Goal: Task Accomplishment & Management: Manage account settings

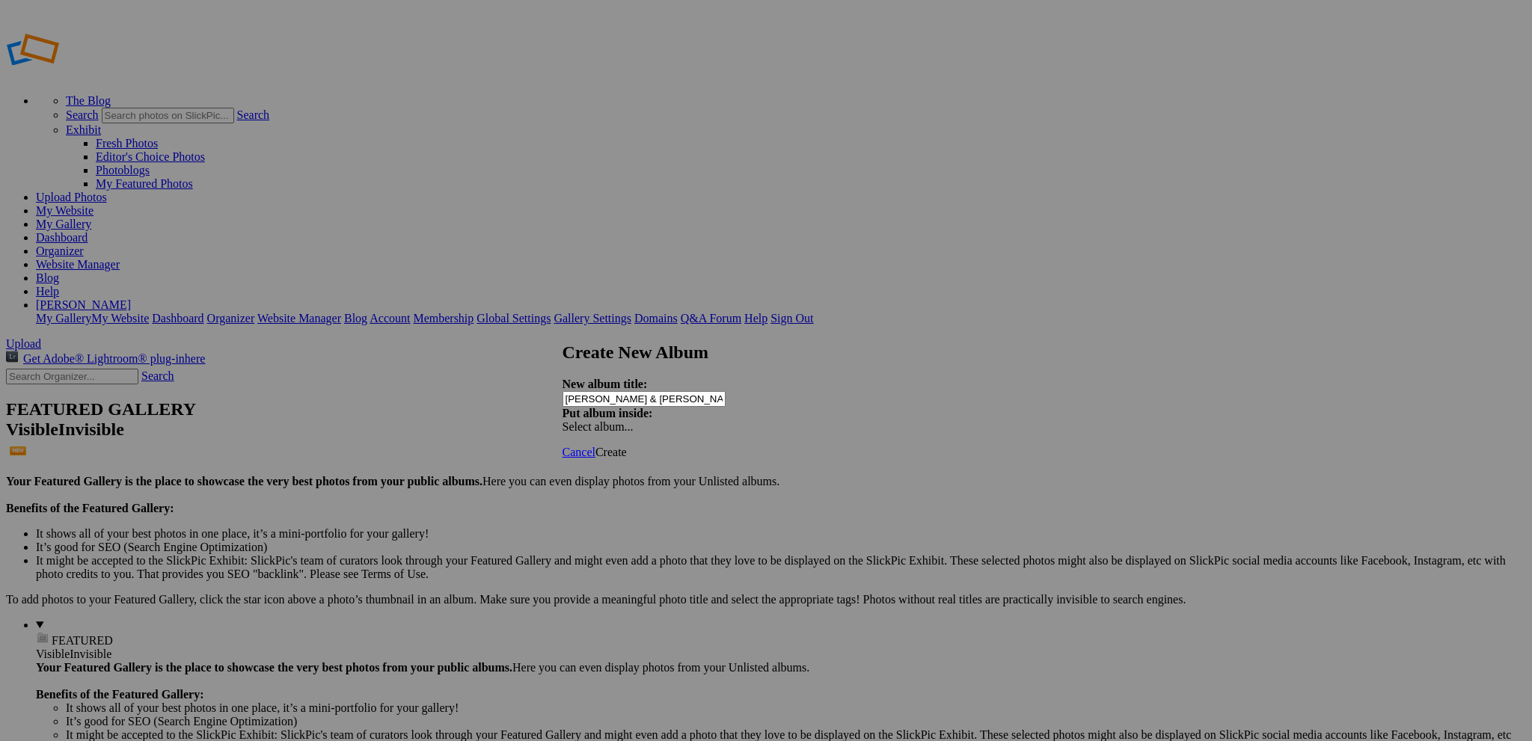
type input "[PERSON_NAME] & [PERSON_NAME]"
click at [627, 446] on span "Create" at bounding box center [610, 452] width 31 height 13
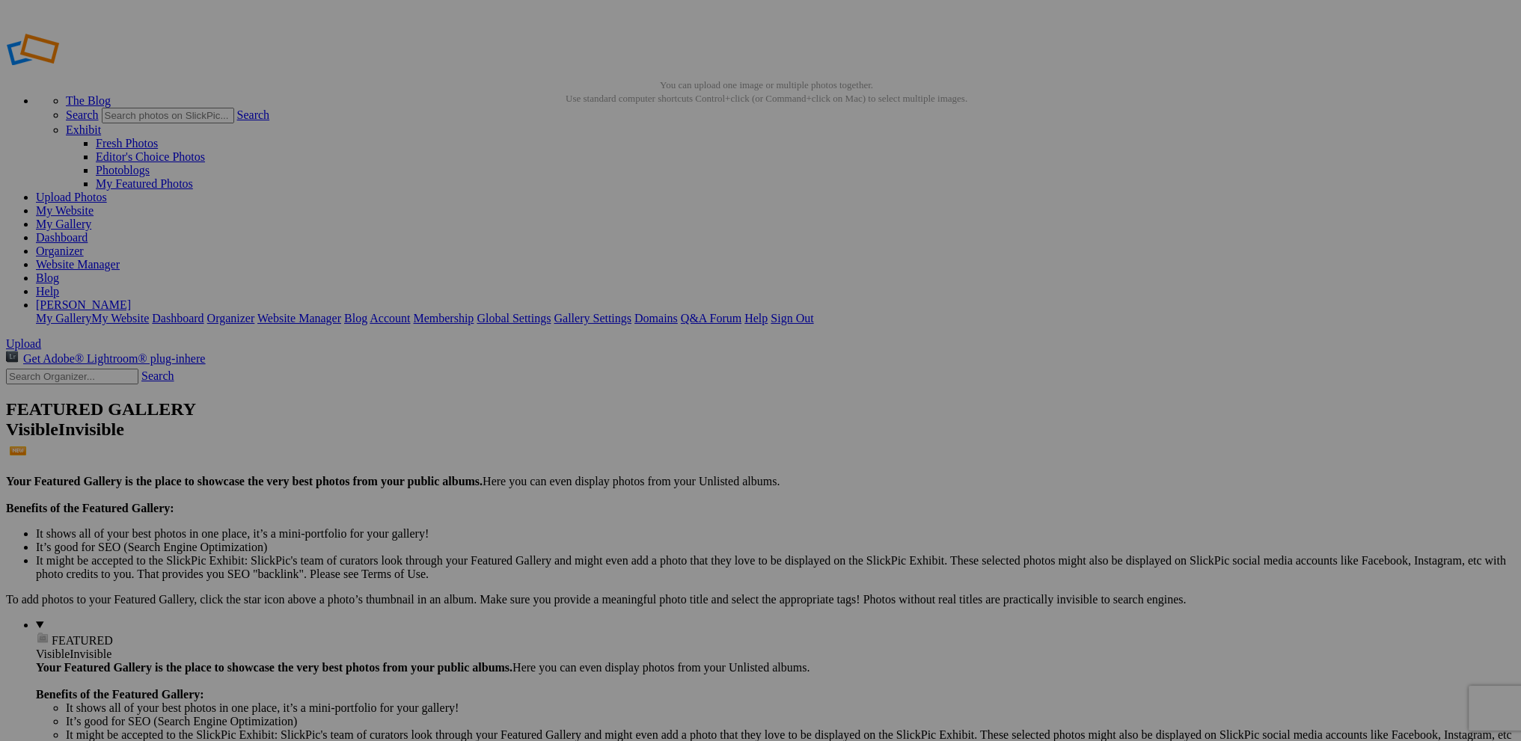
drag, startPoint x: 1462, startPoint y: 0, endPoint x: 893, endPoint y: 79, distance: 574.7
click at [120, 258] on link "Website Manager" at bounding box center [78, 264] width 84 height 13
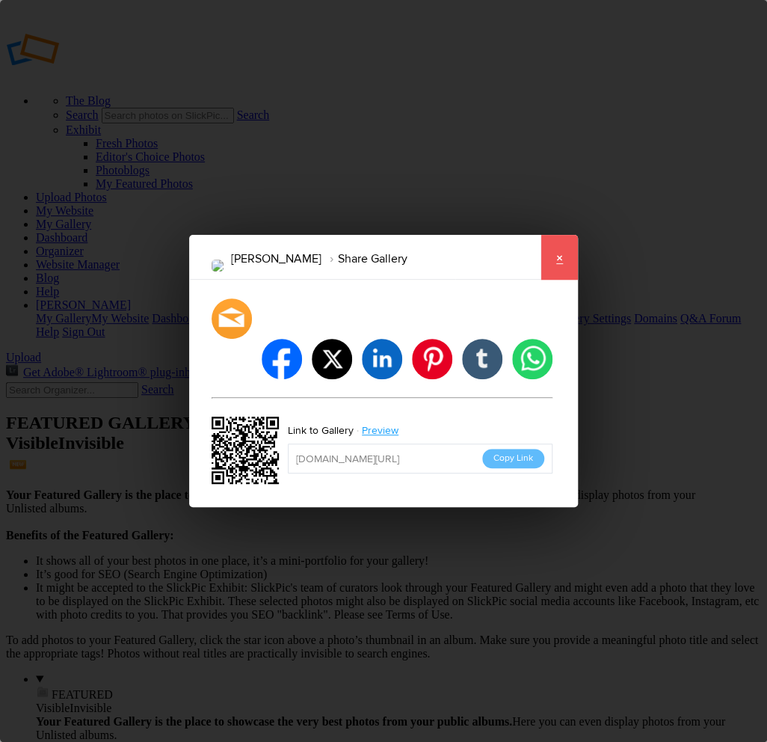
click at [560, 280] on link "×" at bounding box center [559, 257] width 37 height 45
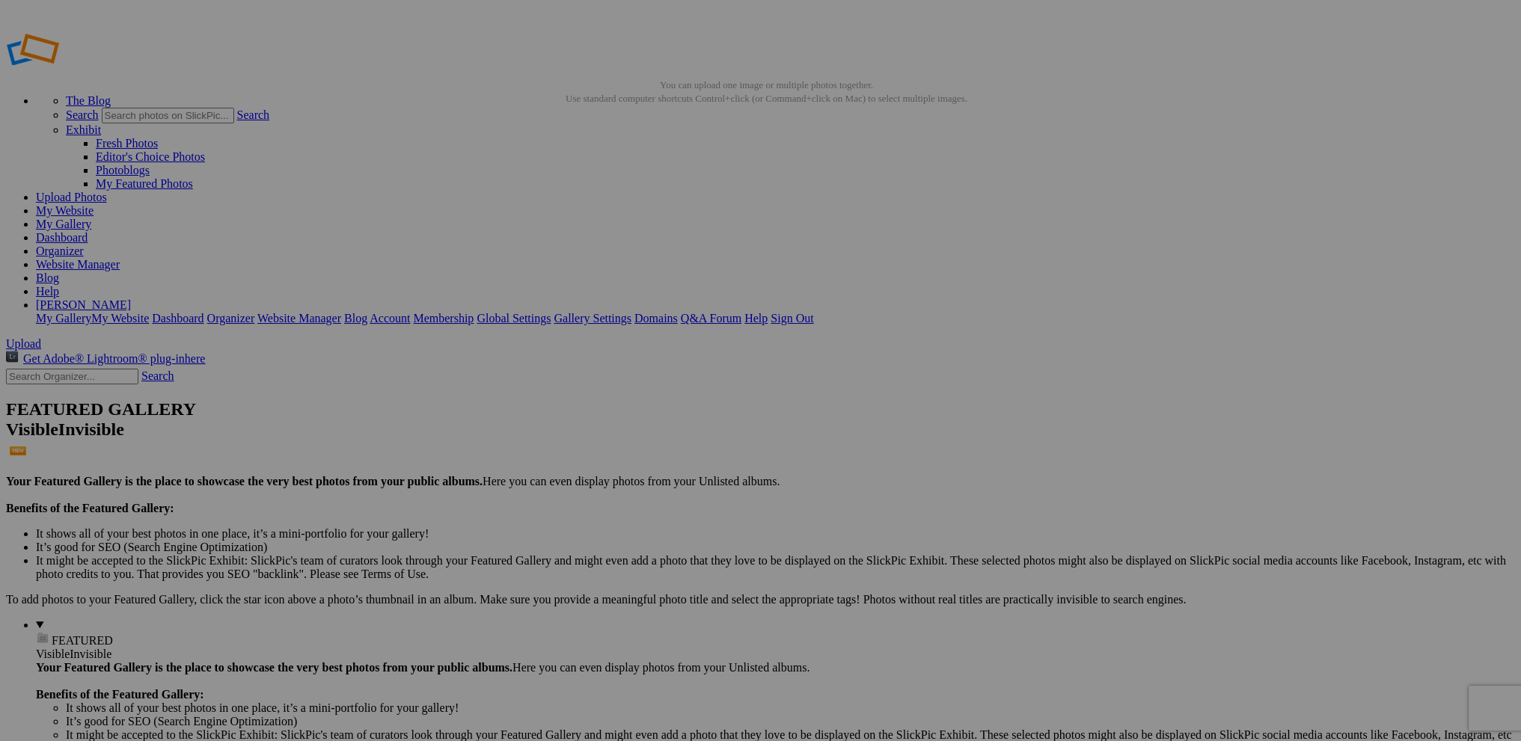
click at [120, 258] on link "Website Manager" at bounding box center [78, 264] width 84 height 13
click at [91, 218] on link "My Gallery" at bounding box center [63, 224] width 55 height 13
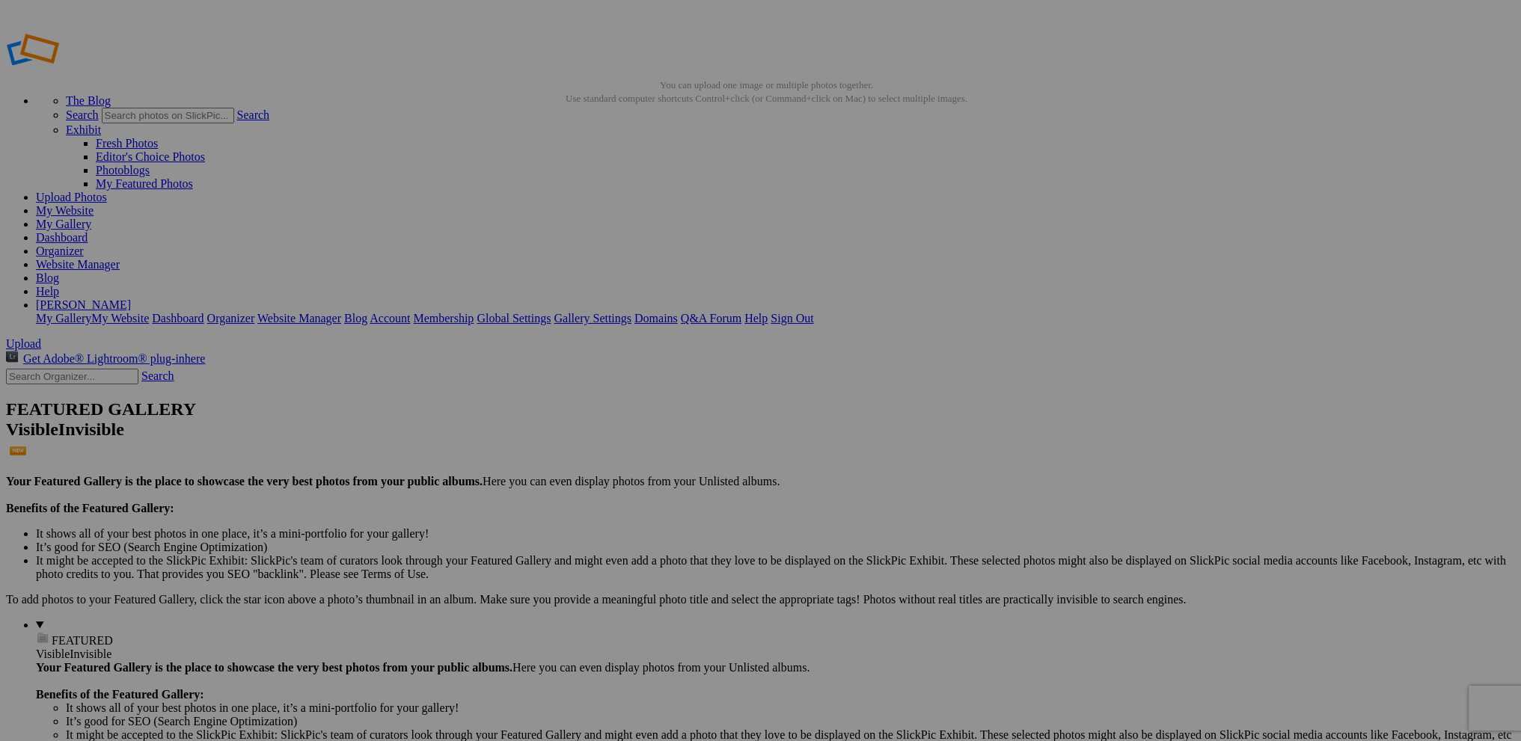
click at [91, 218] on link "My Gallery" at bounding box center [63, 224] width 55 height 13
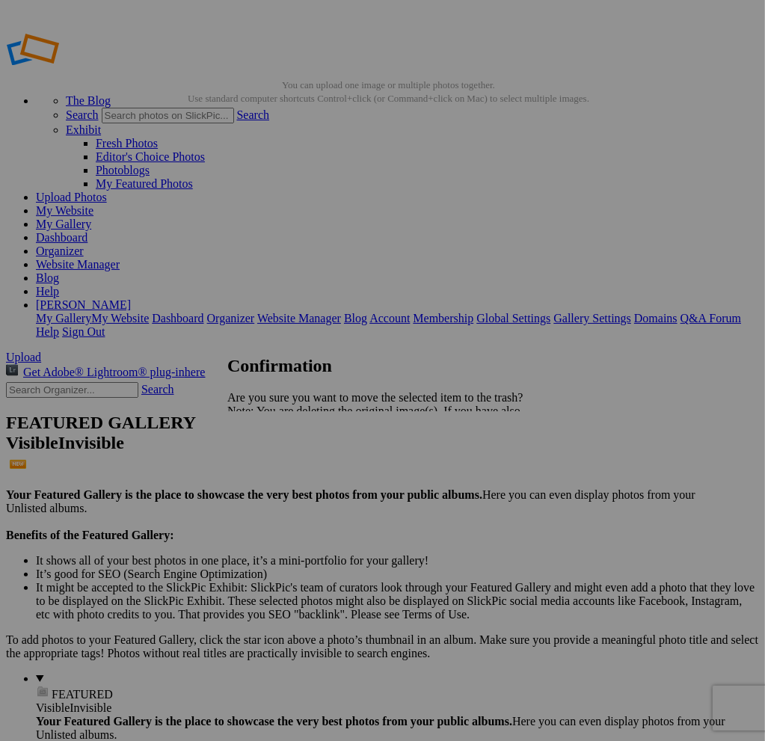
click at [278, 462] on span "Yes" at bounding box center [268, 463] width 17 height 13
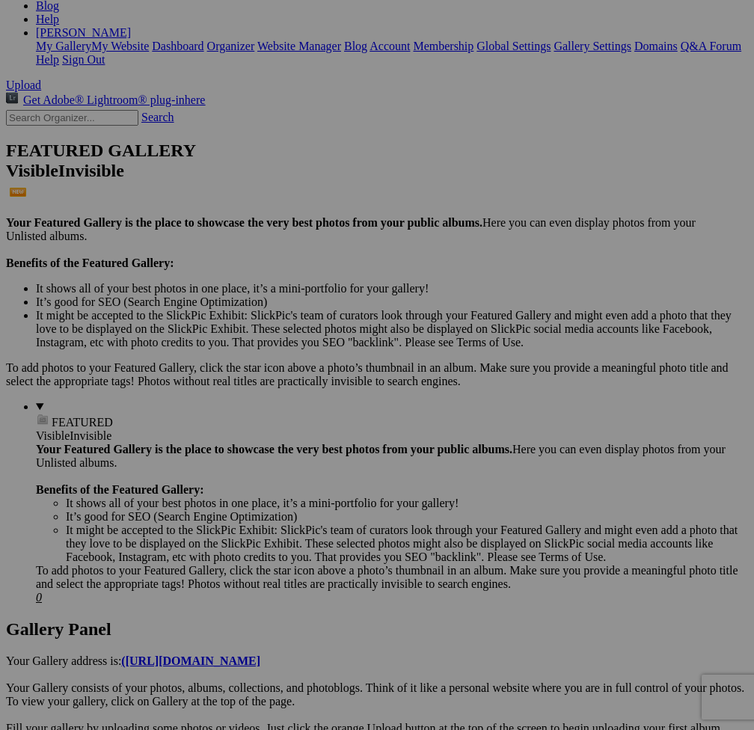
scroll to position [299, 0]
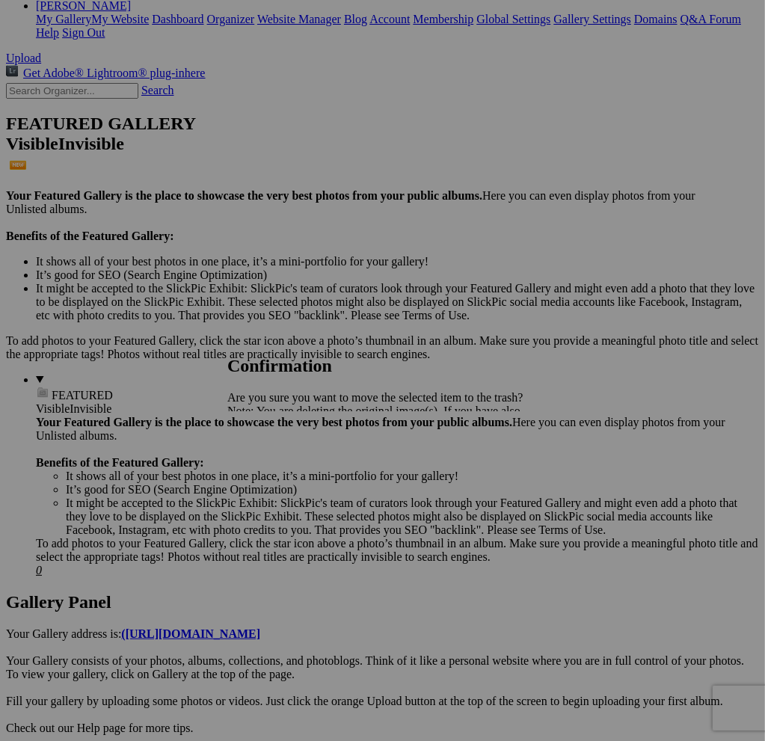
click at [278, 462] on span "Yes" at bounding box center [268, 463] width 17 height 13
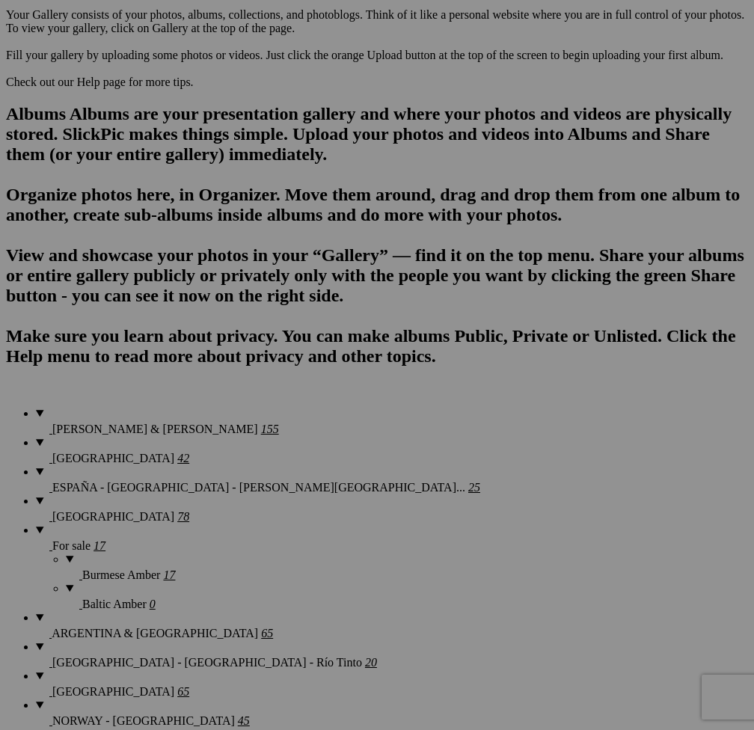
scroll to position [972, 0]
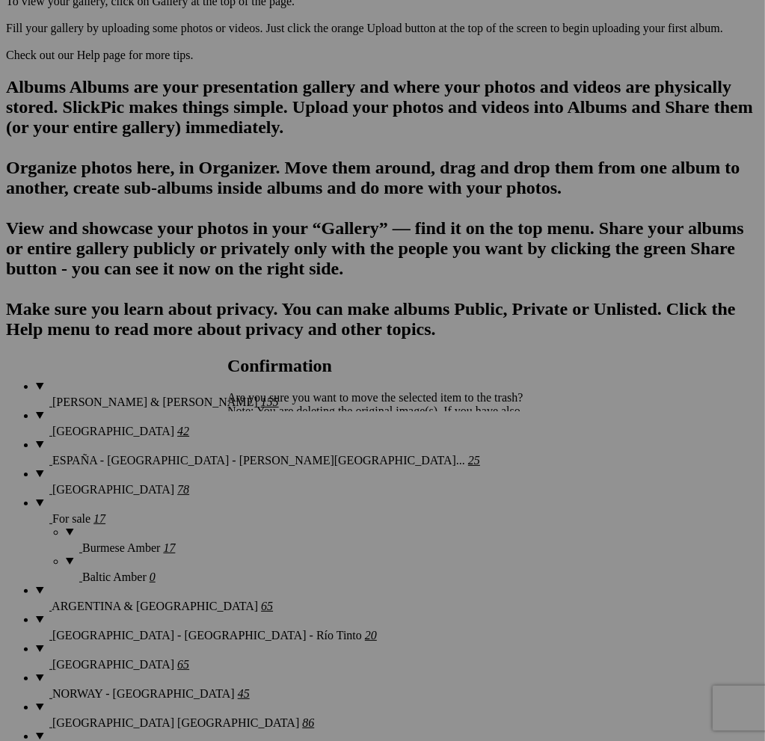
click at [278, 464] on span "Yes" at bounding box center [268, 463] width 17 height 13
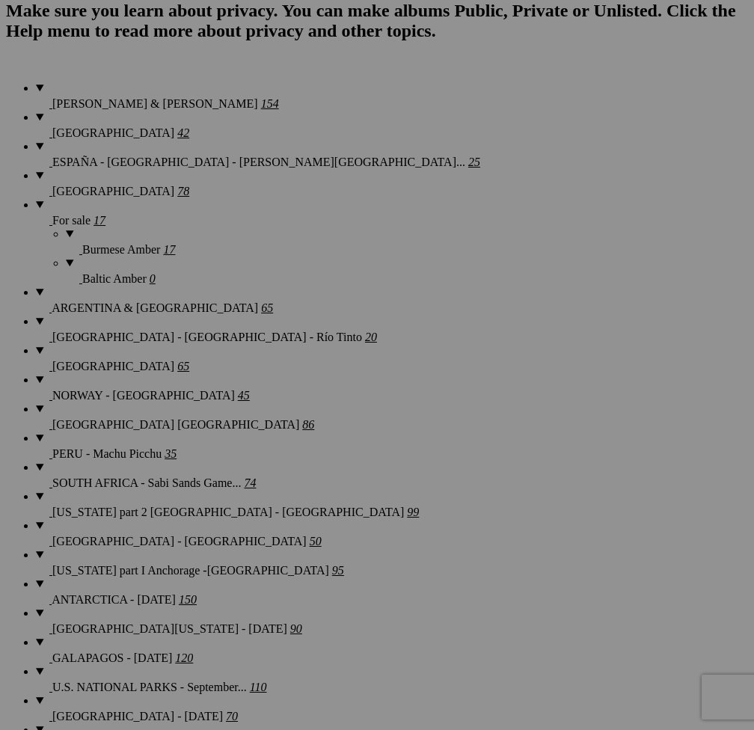
scroll to position [1272, 0]
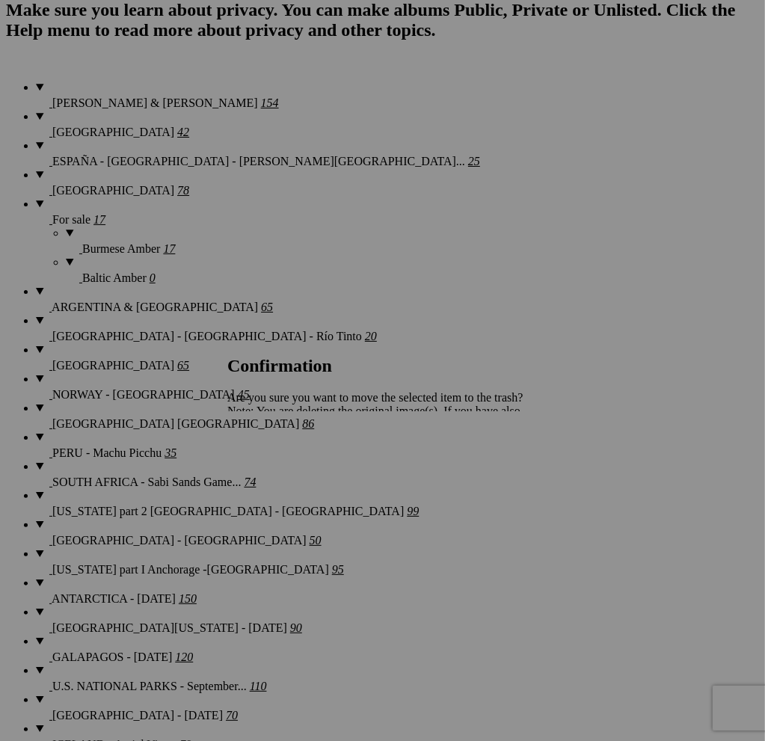
click at [278, 464] on span "Yes" at bounding box center [268, 463] width 17 height 13
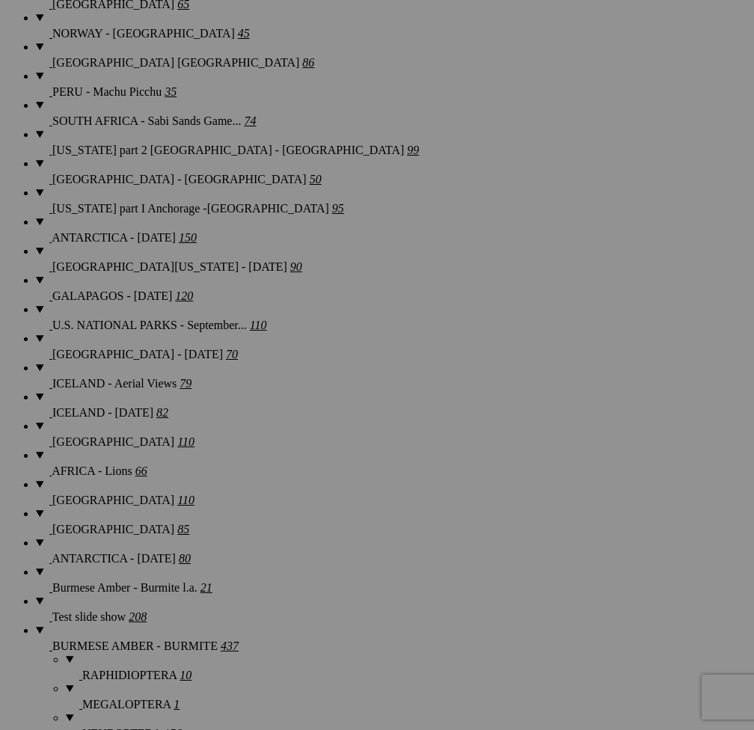
scroll to position [1720, 0]
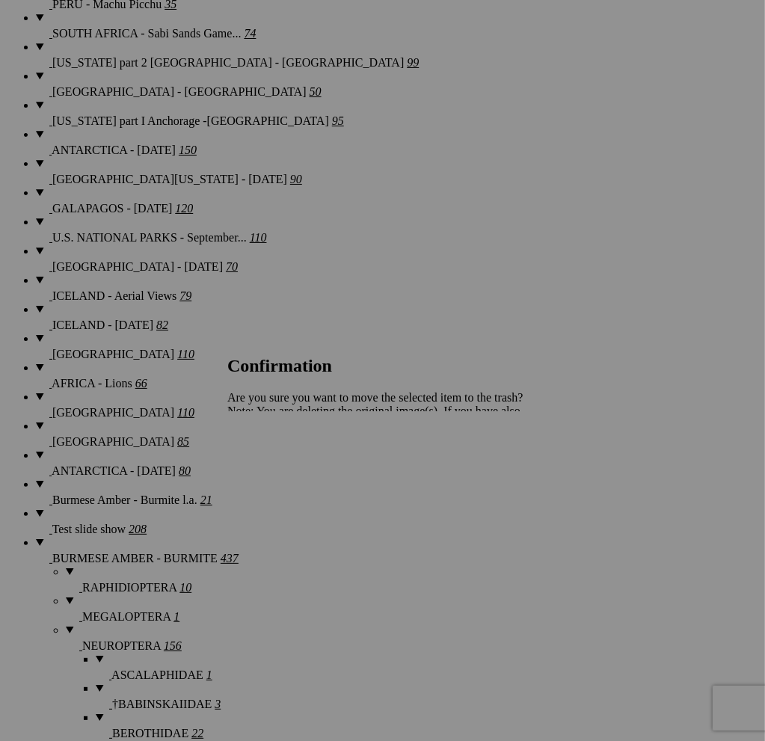
drag, startPoint x: 507, startPoint y: 463, endPoint x: 465, endPoint y: 466, distance: 42.7
click at [488, 464] on div "Cancel Yes" at bounding box center [376, 463] width 299 height 13
click at [260, 466] on span "Cancel" at bounding box center [243, 463] width 33 height 13
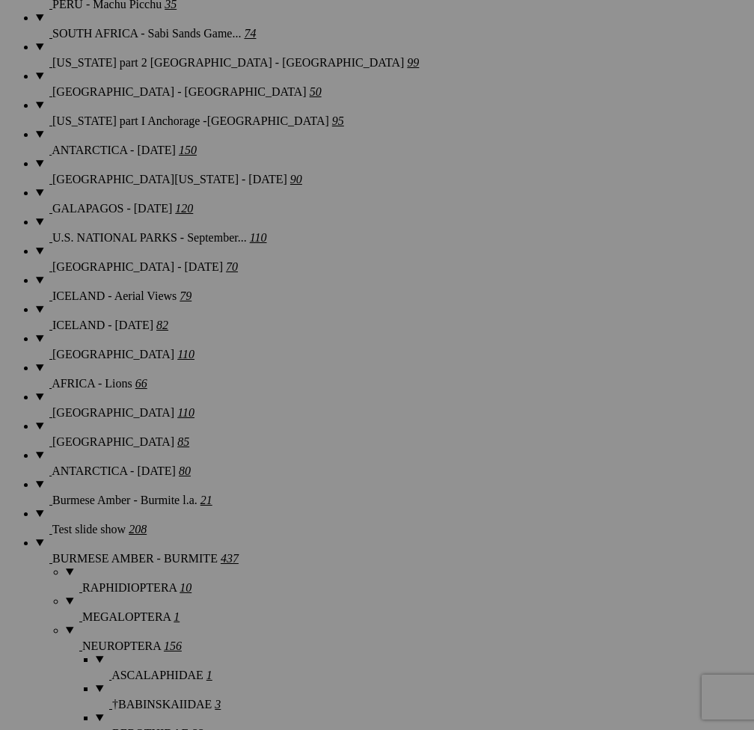
scroll to position [1795, 0]
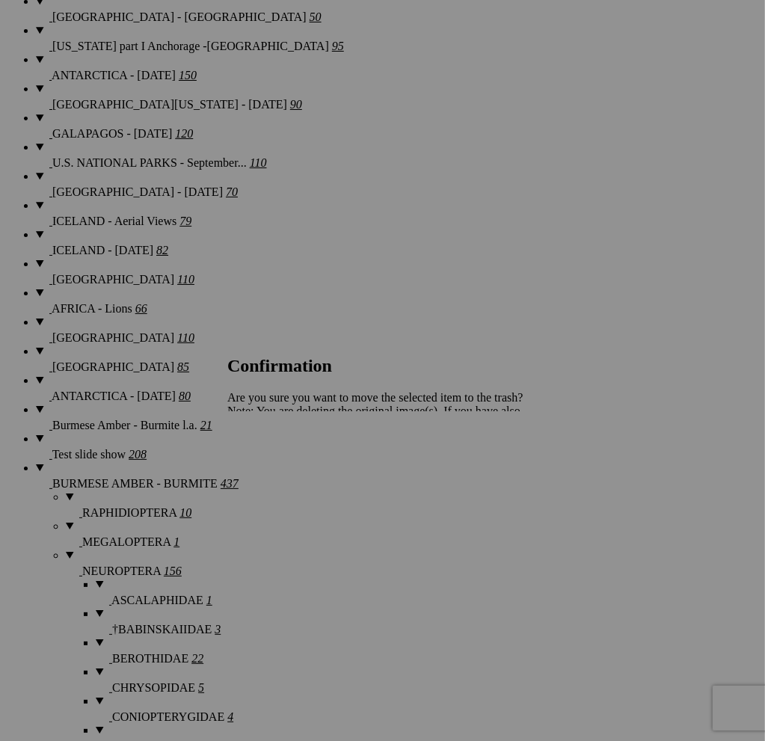
click at [278, 462] on link "Yes" at bounding box center [268, 463] width 17 height 13
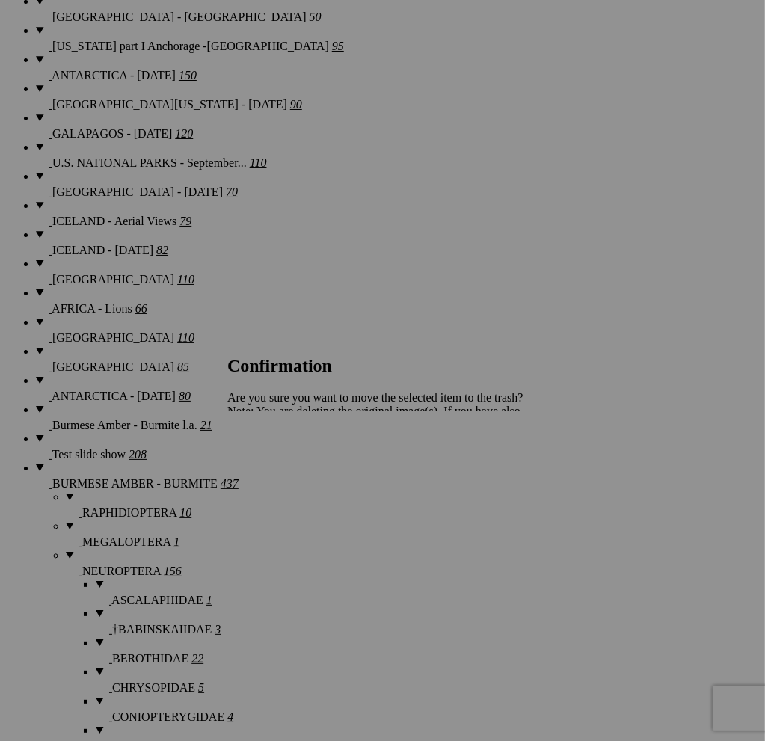
click at [278, 459] on span "Yes" at bounding box center [268, 463] width 17 height 13
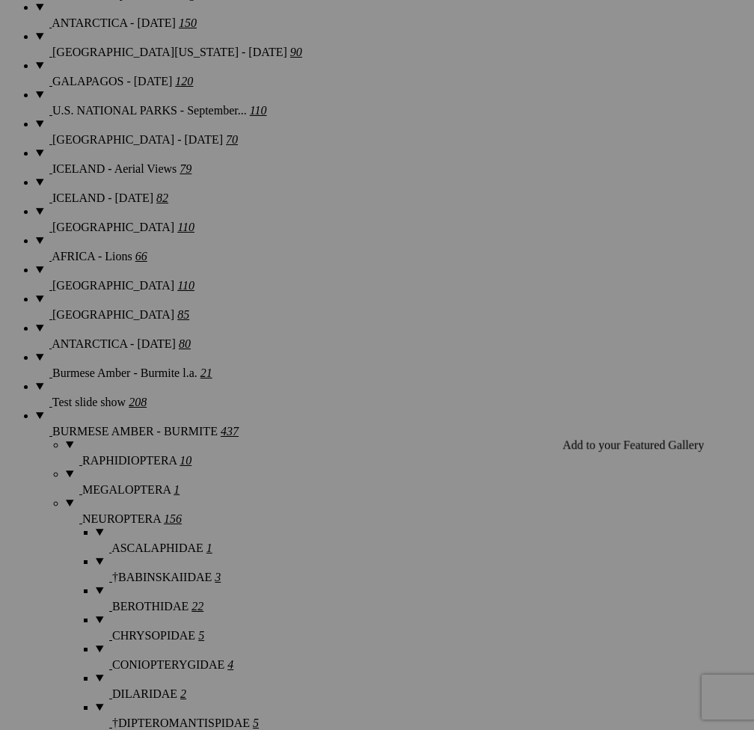
scroll to position [1945, 0]
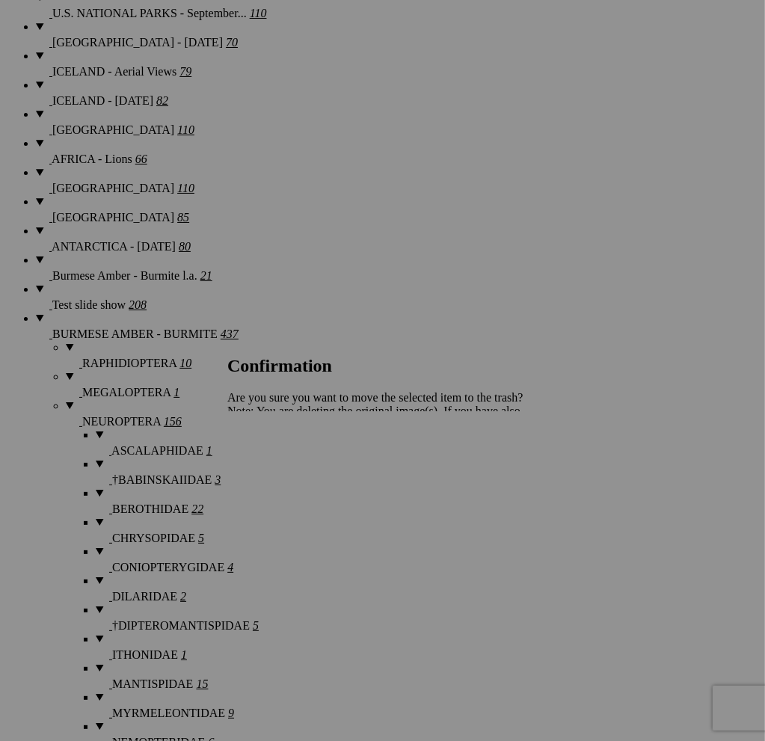
click at [278, 465] on link "Yes" at bounding box center [268, 463] width 17 height 13
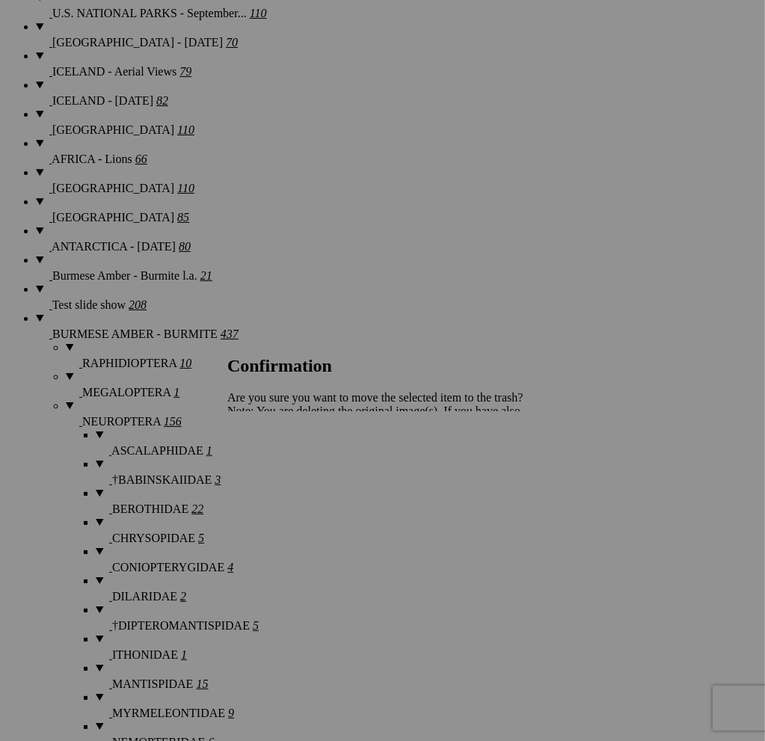
click at [278, 463] on span "Yes" at bounding box center [268, 463] width 17 height 13
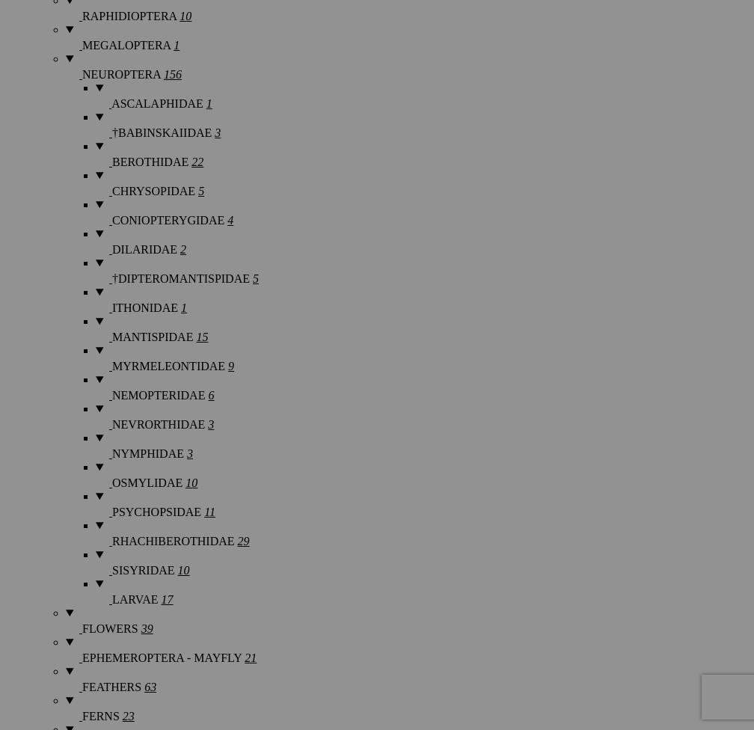
scroll to position [2319, 0]
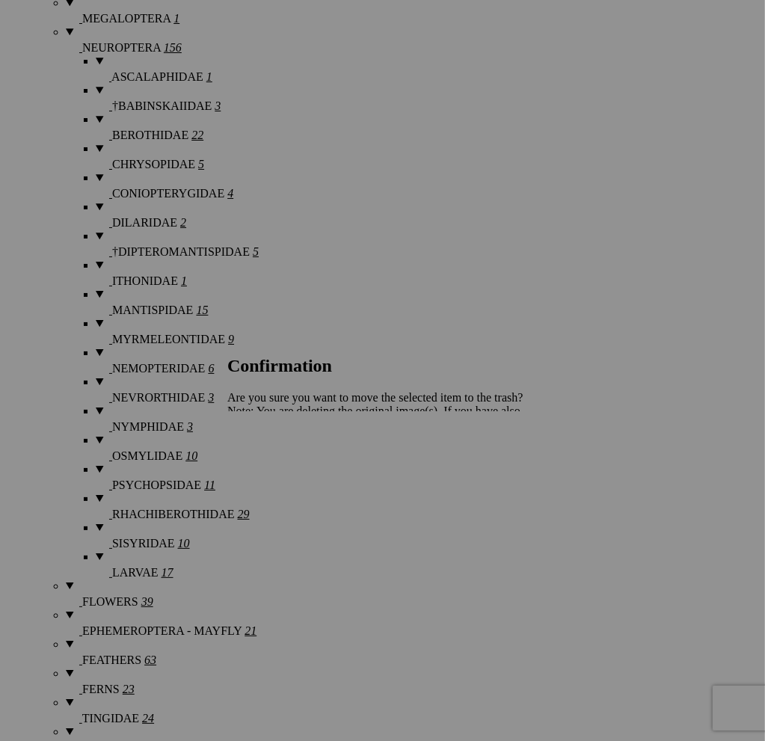
click at [278, 457] on span "Yes" at bounding box center [268, 463] width 17 height 13
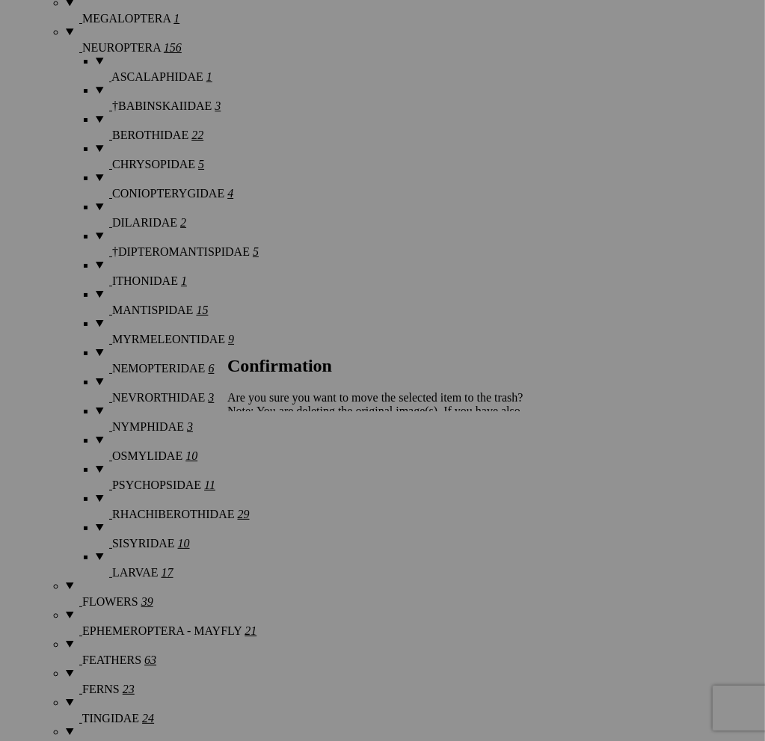
click at [278, 460] on span "Yes" at bounding box center [268, 463] width 17 height 13
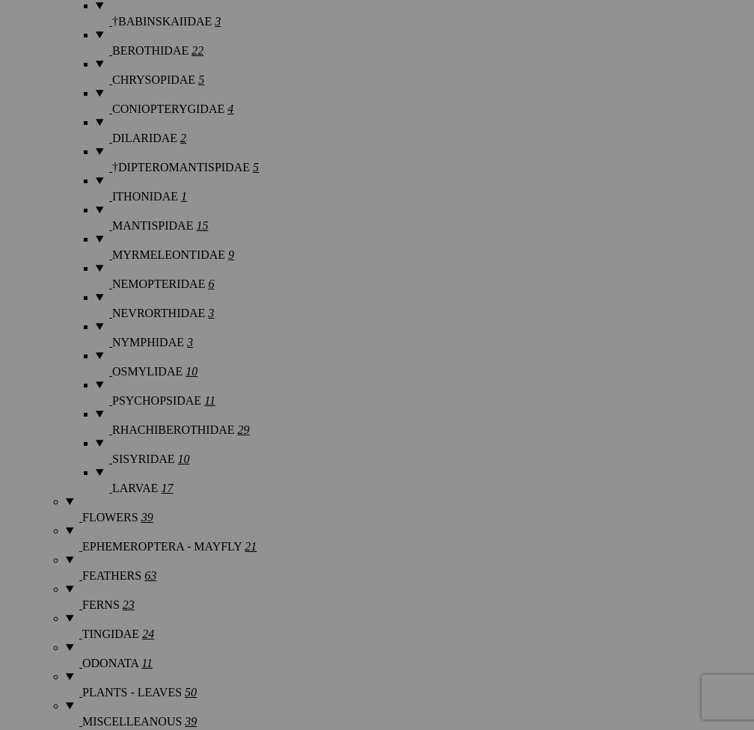
scroll to position [2468, 0]
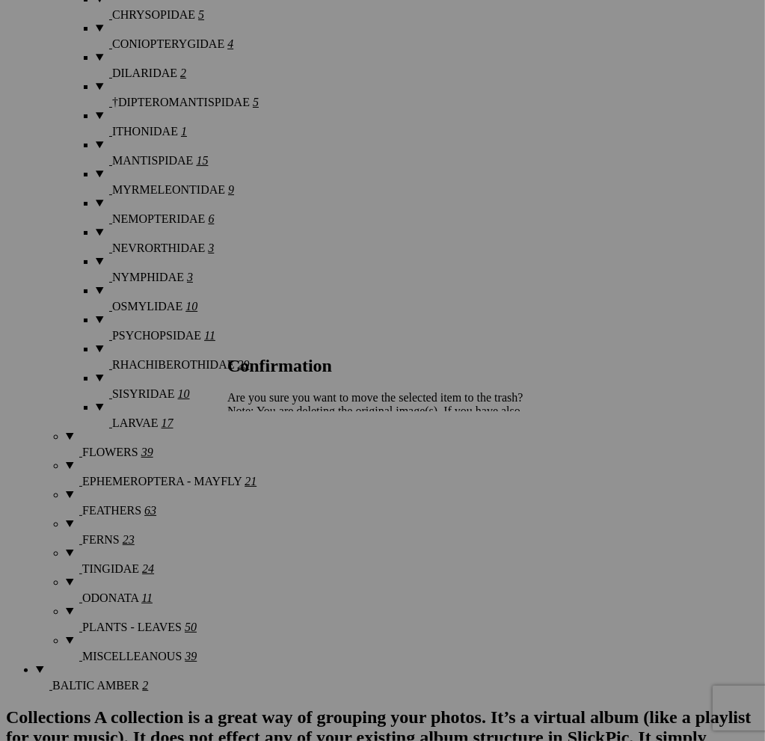
click at [278, 460] on link "Yes" at bounding box center [268, 463] width 17 height 13
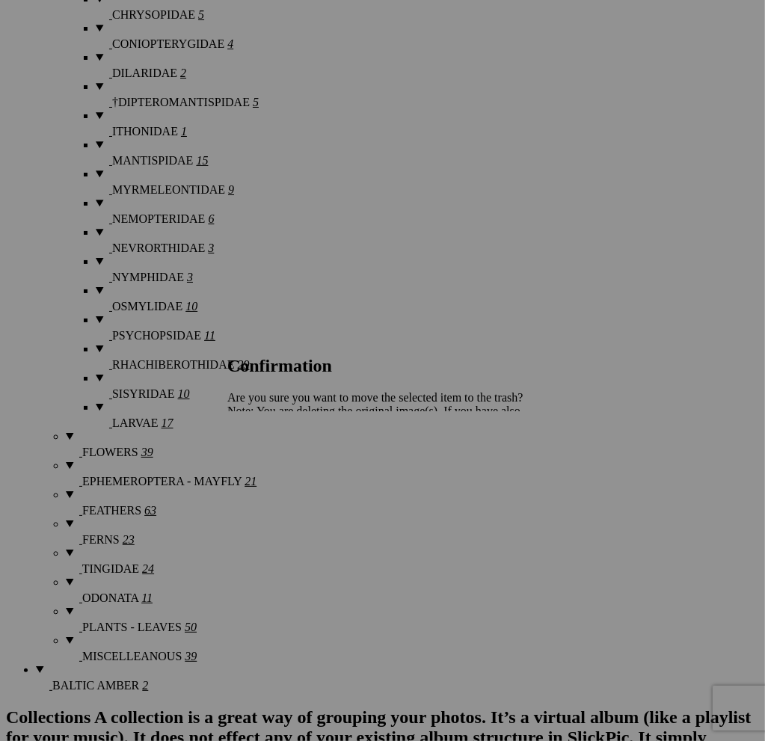
click at [278, 462] on link "Yes" at bounding box center [268, 463] width 17 height 13
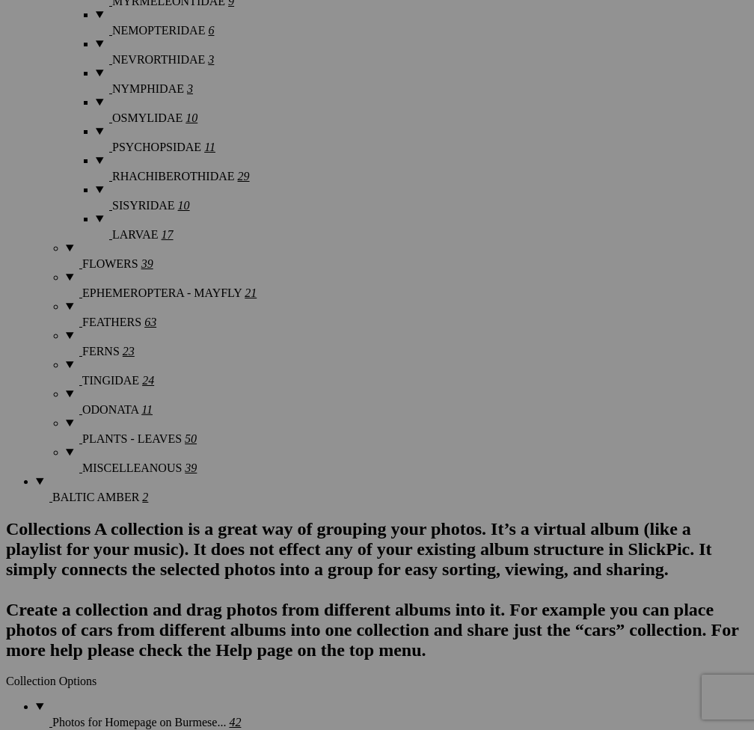
scroll to position [2693, 0]
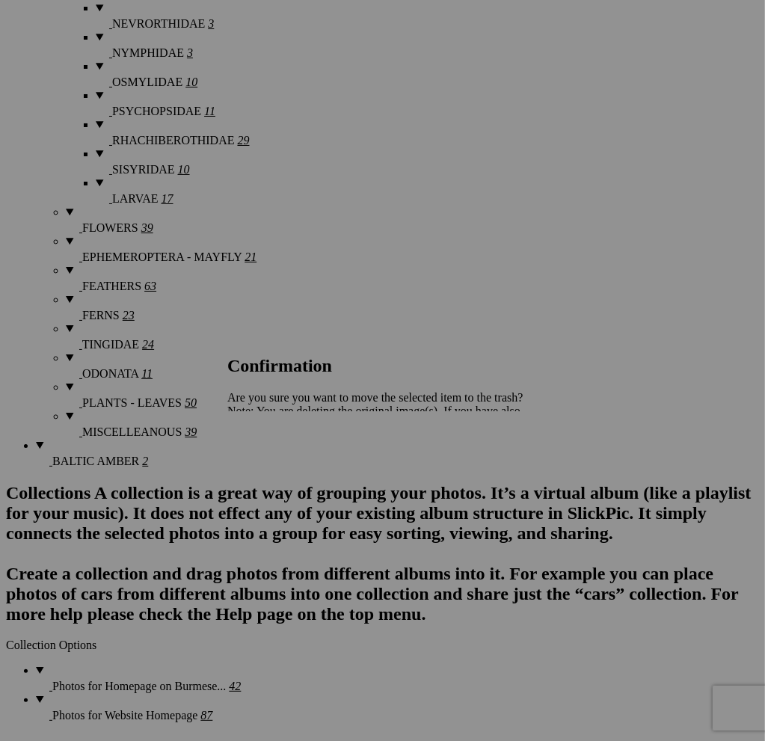
click at [278, 457] on span "Yes" at bounding box center [268, 463] width 17 height 13
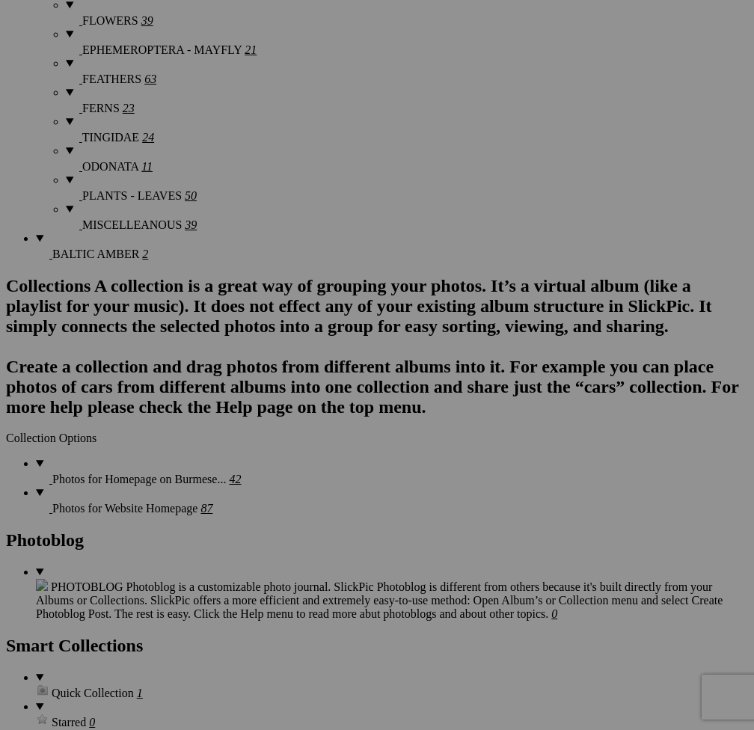
scroll to position [2917, 0]
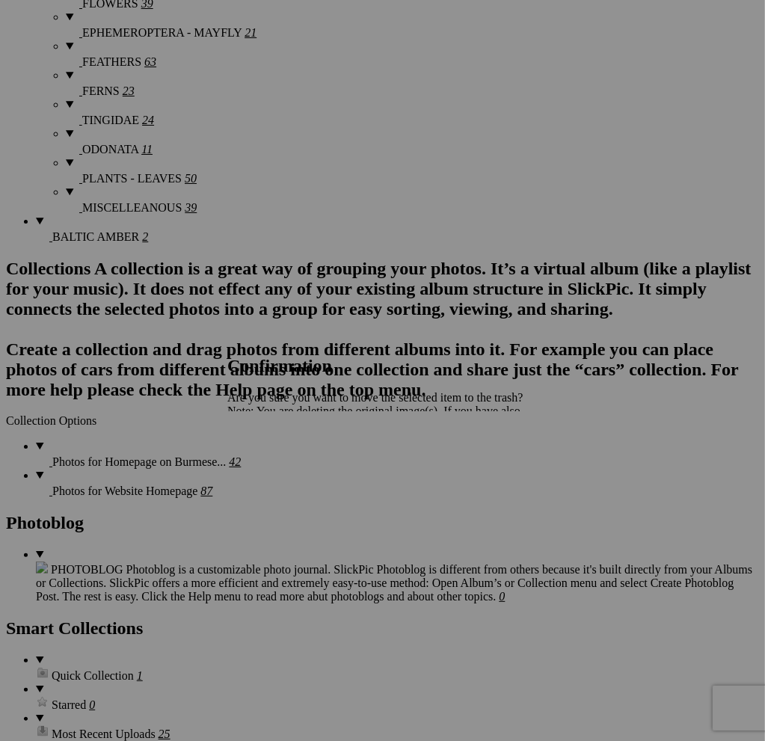
click at [278, 462] on span "Yes" at bounding box center [268, 463] width 17 height 13
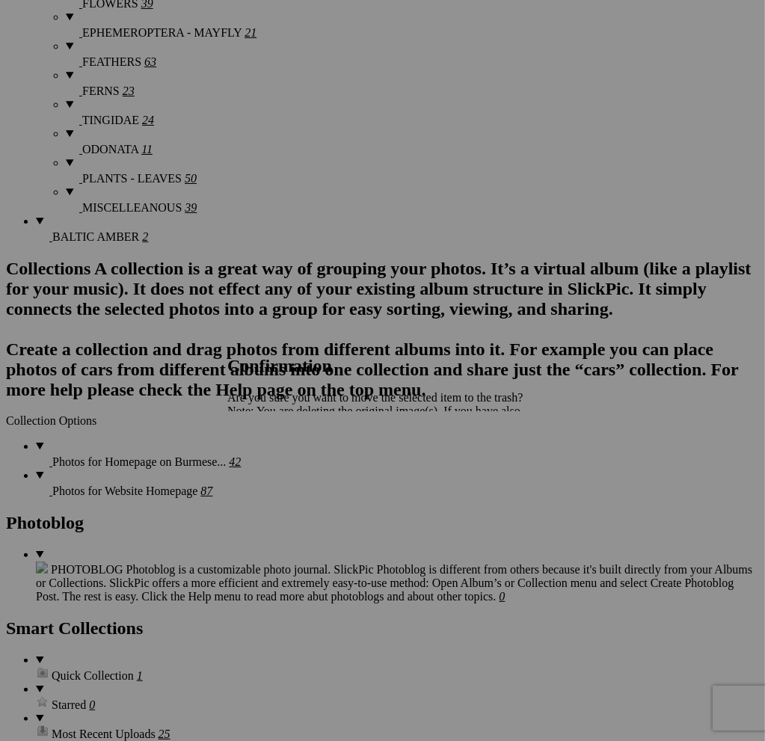
click at [278, 459] on span "Yes" at bounding box center [268, 463] width 17 height 13
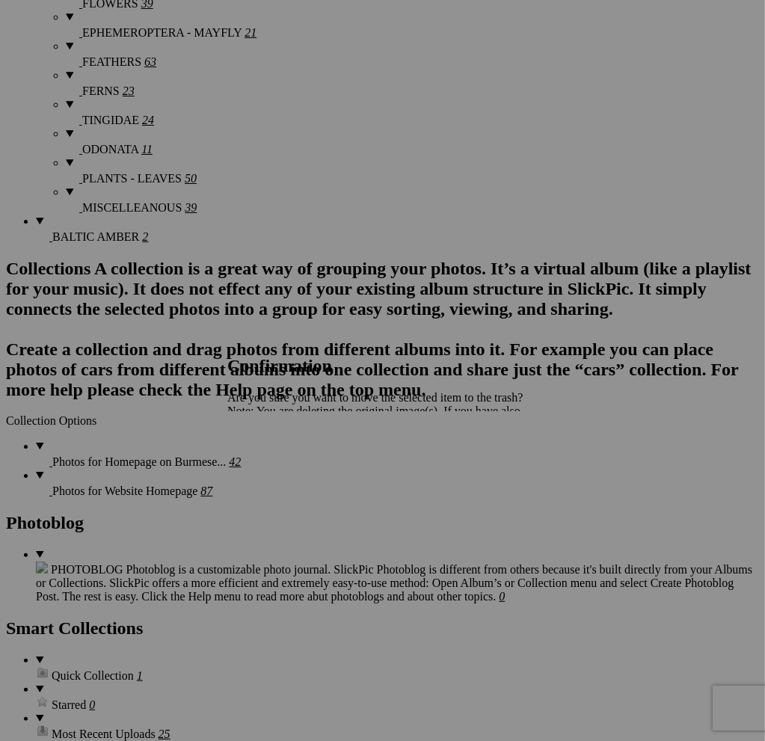
click at [278, 460] on span "Yes" at bounding box center [268, 463] width 17 height 13
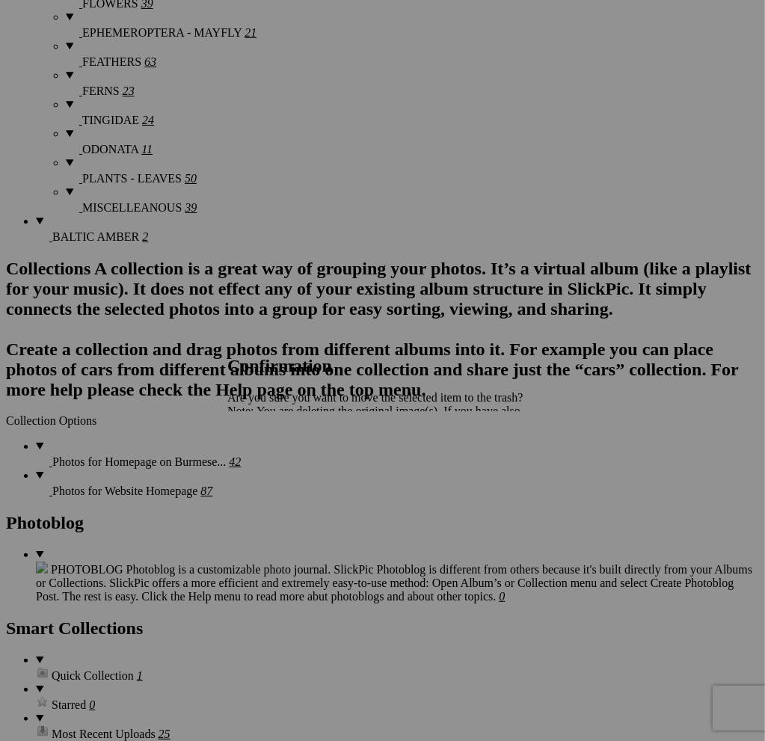
click at [278, 463] on span "Yes" at bounding box center [268, 463] width 17 height 13
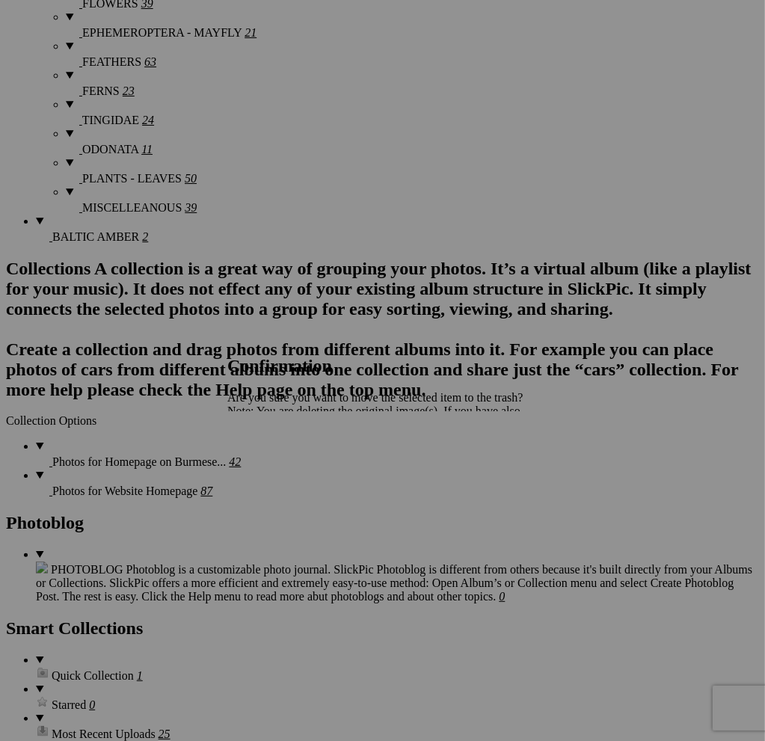
click at [278, 463] on span "Yes" at bounding box center [268, 463] width 17 height 13
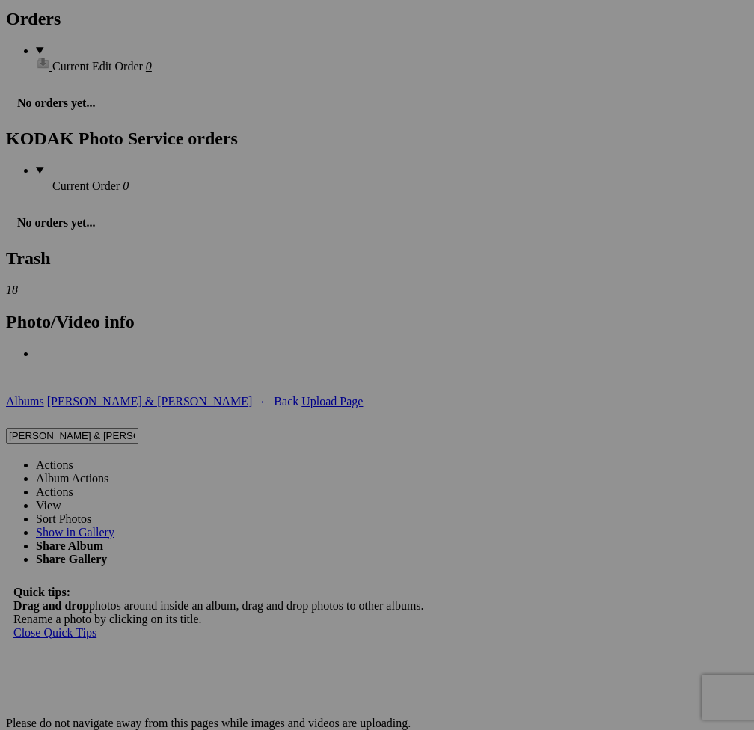
scroll to position [3890, 0]
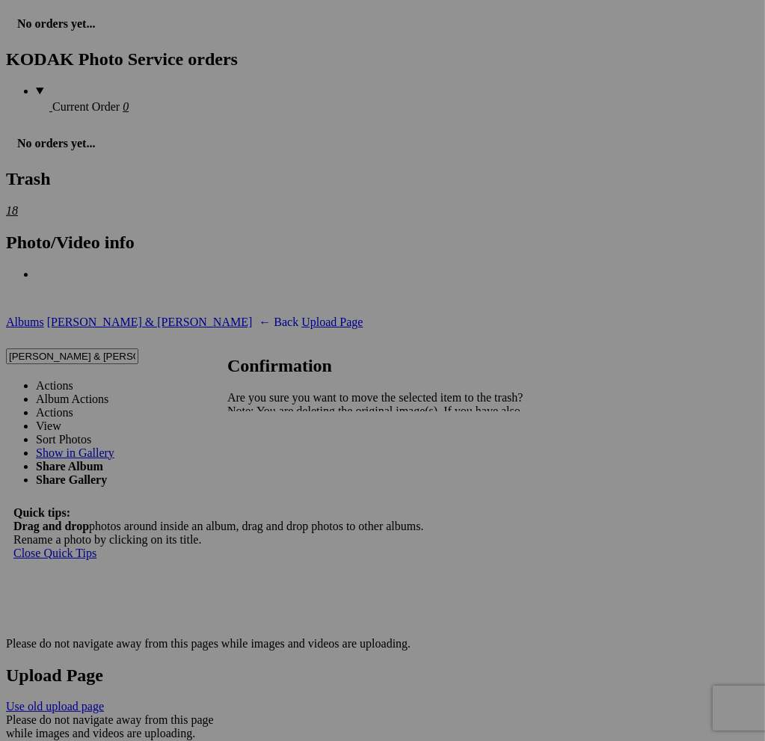
click at [278, 459] on span "Yes" at bounding box center [268, 463] width 17 height 13
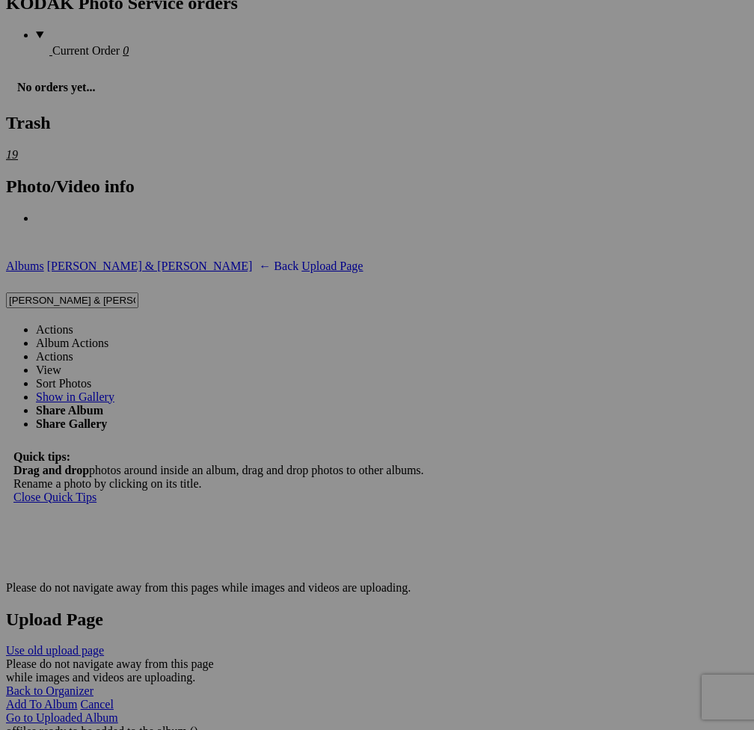
scroll to position [4114, 0]
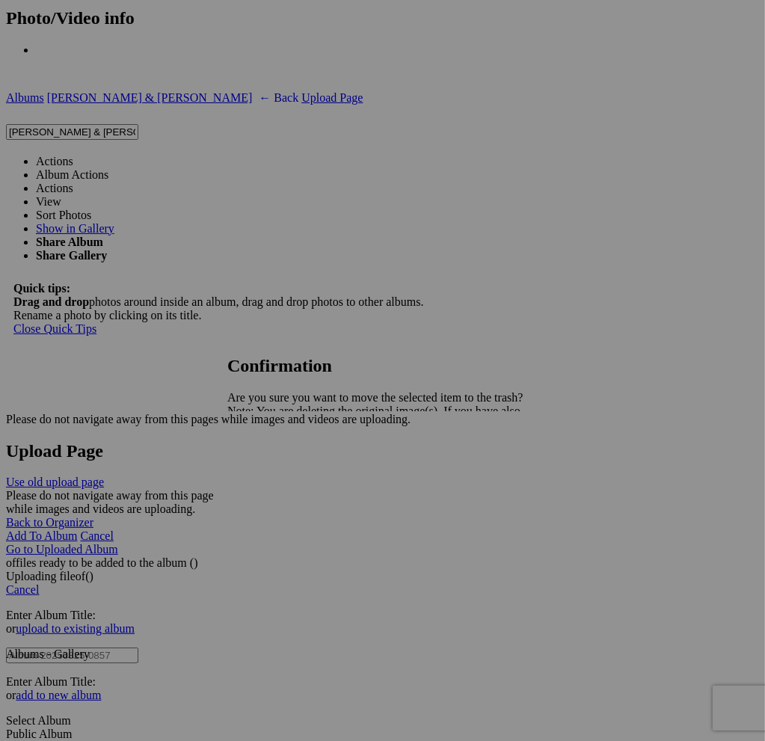
click at [278, 465] on span "Yes" at bounding box center [268, 463] width 17 height 13
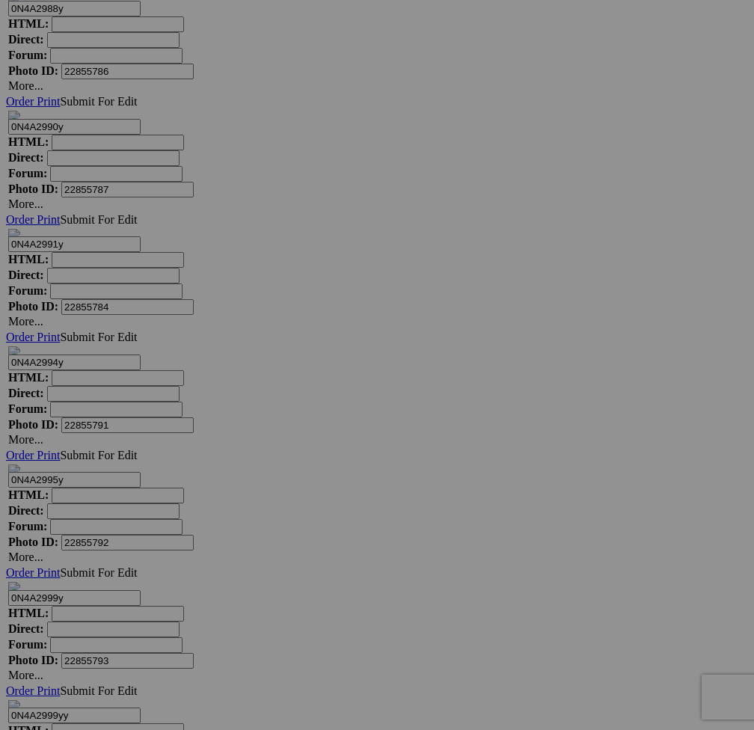
scroll to position [6957, 0]
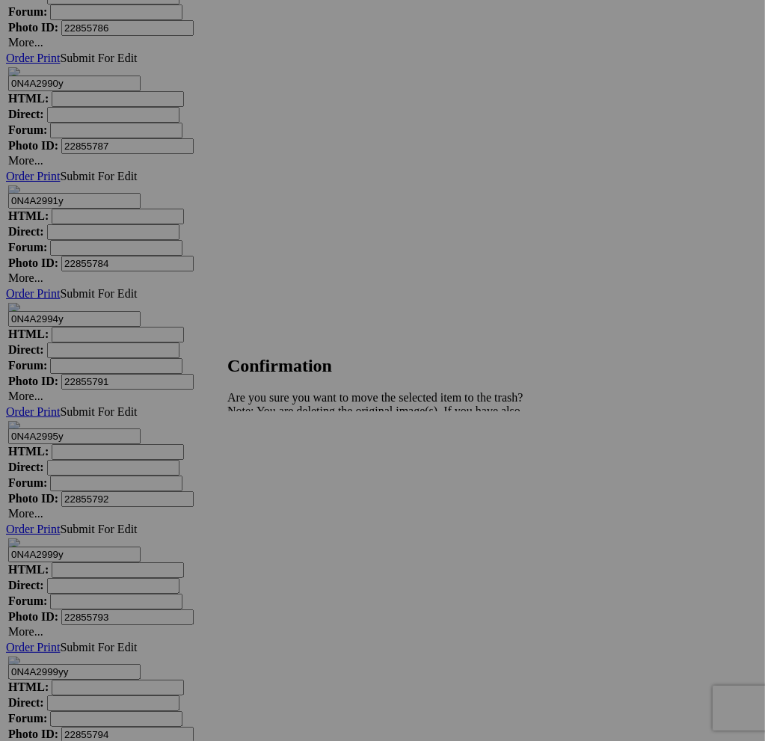
click at [278, 469] on span "Yes" at bounding box center [268, 463] width 17 height 13
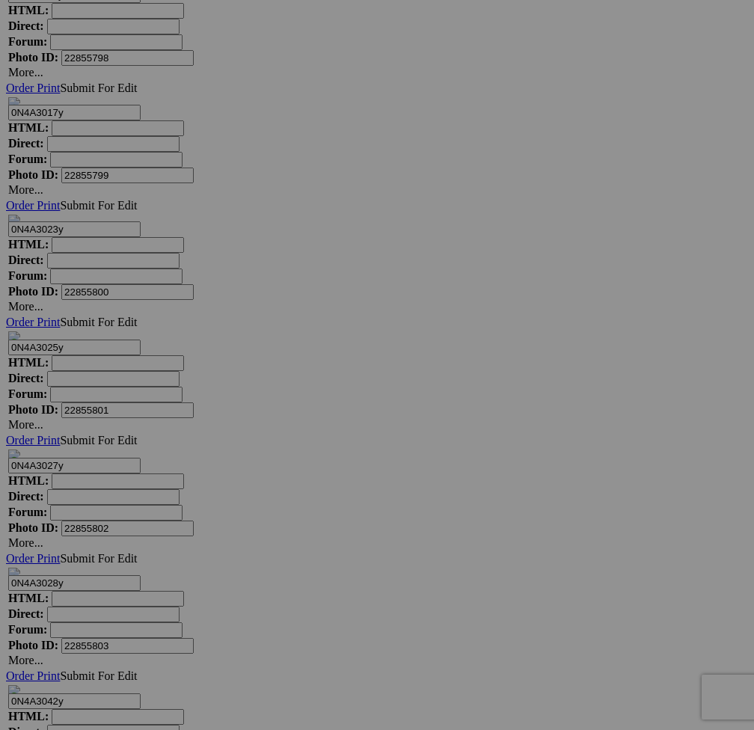
scroll to position [8004, 0]
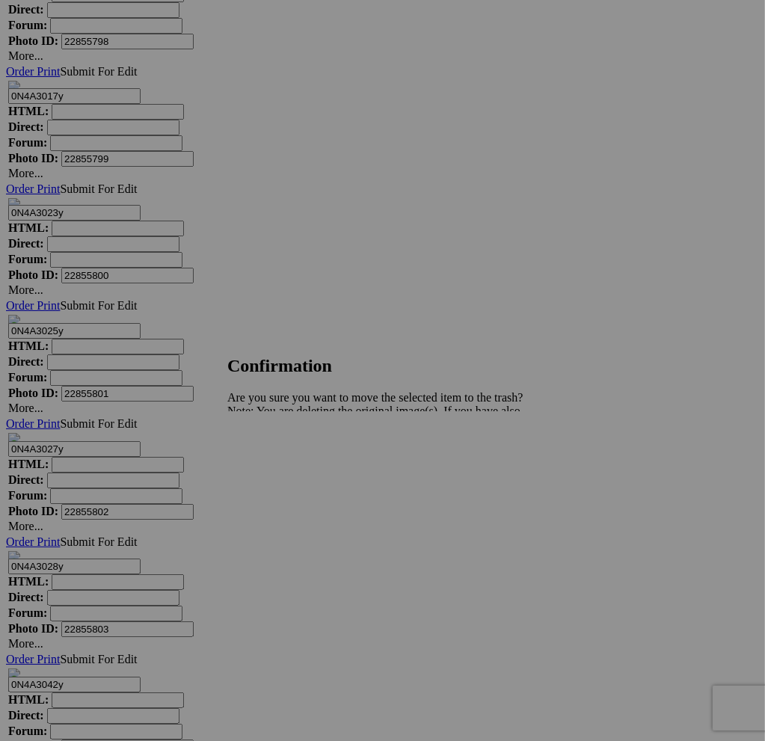
click at [278, 465] on span "Yes" at bounding box center [268, 463] width 17 height 13
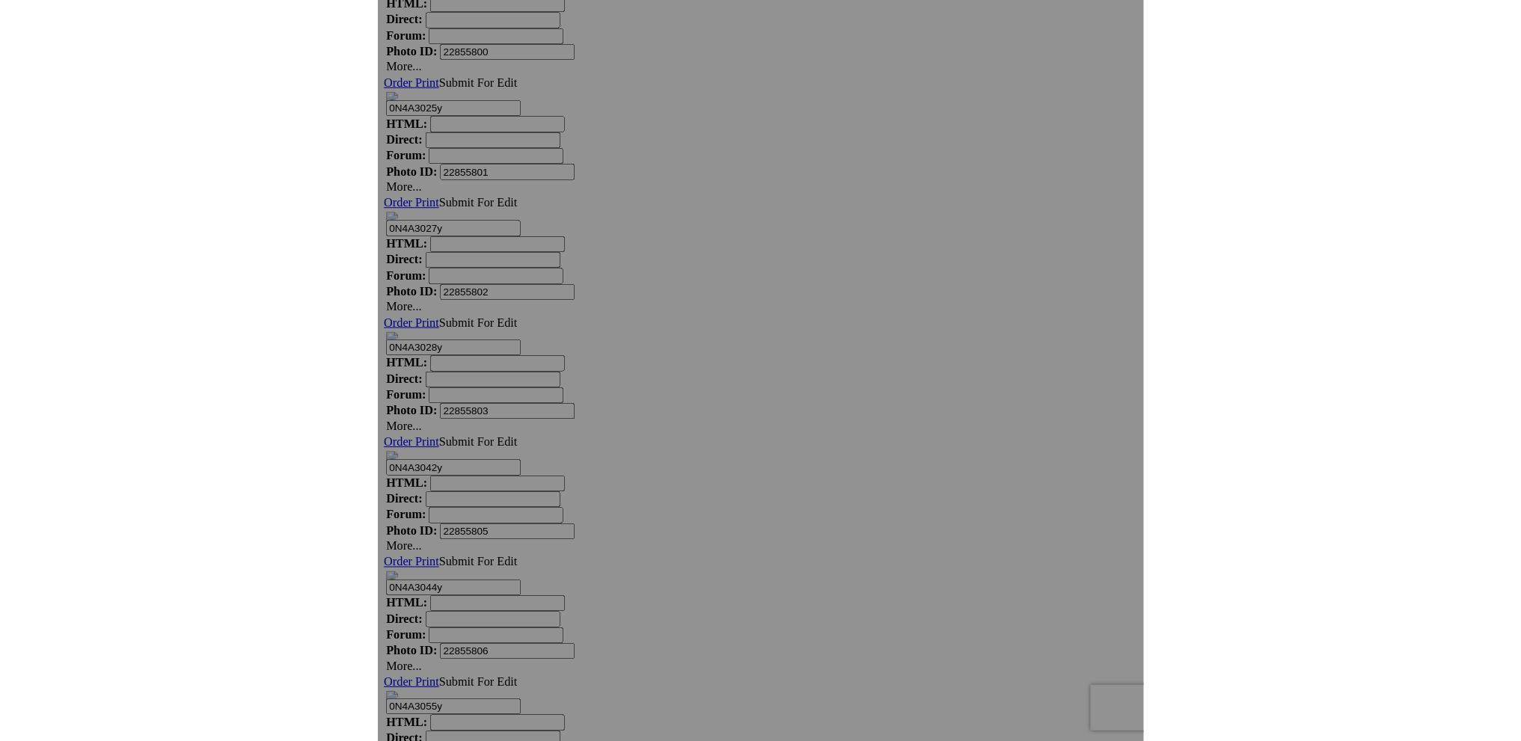
scroll to position [2525, 0]
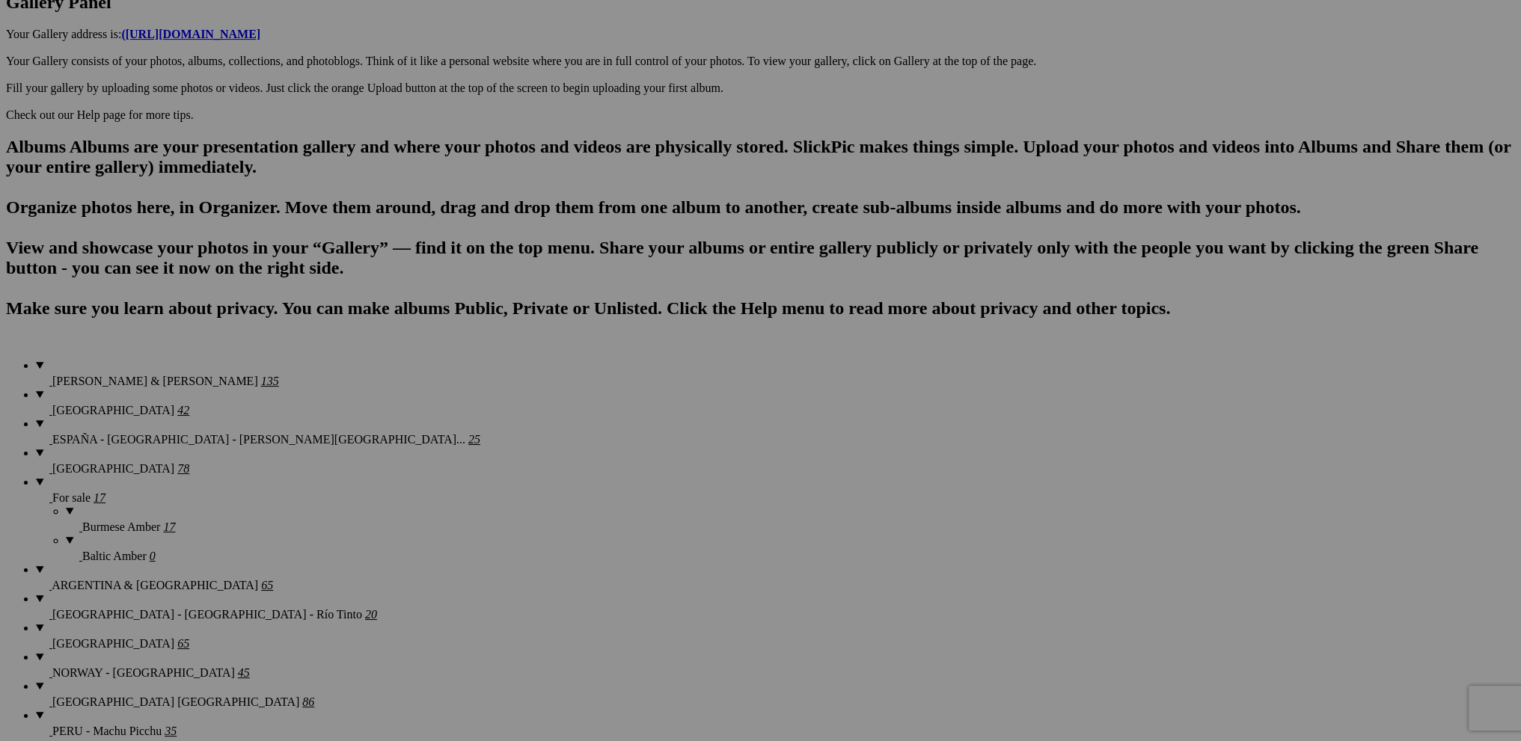
scroll to position [431, 0]
